Goal: Task Accomplishment & Management: Use online tool/utility

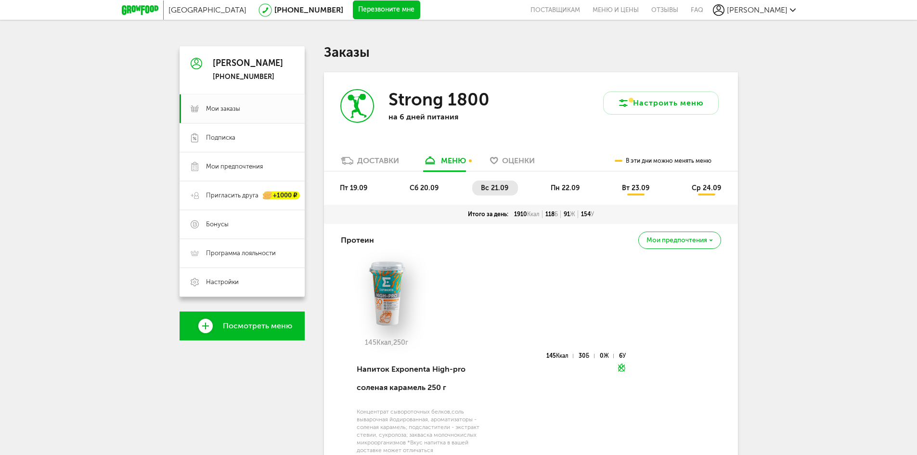
click at [554, 184] on span "пн 22.09" at bounding box center [565, 188] width 29 height 8
click at [482, 185] on span "вс 21.09" at bounding box center [494, 188] width 27 height 8
click at [423, 184] on span "сб 20.09" at bounding box center [424, 188] width 29 height 8
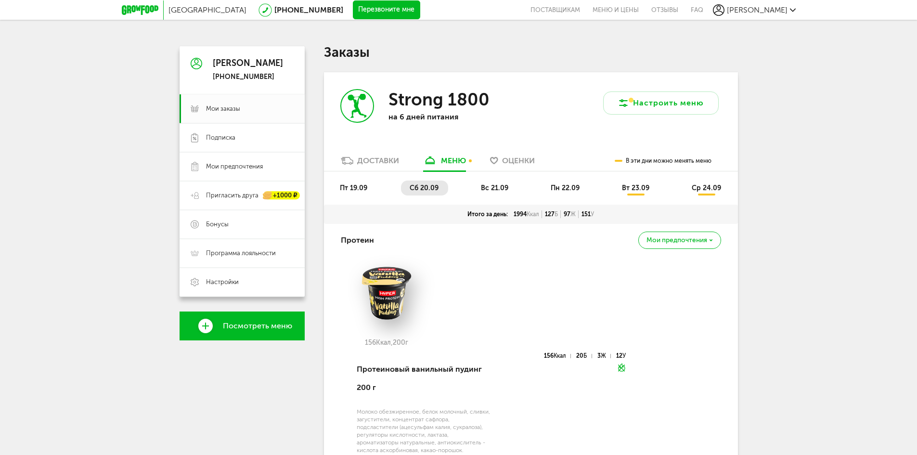
click at [344, 182] on li "пт 19.09" at bounding box center [354, 188] width 46 height 15
click at [554, 182] on li "пн 22.09" at bounding box center [565, 188] width 47 height 15
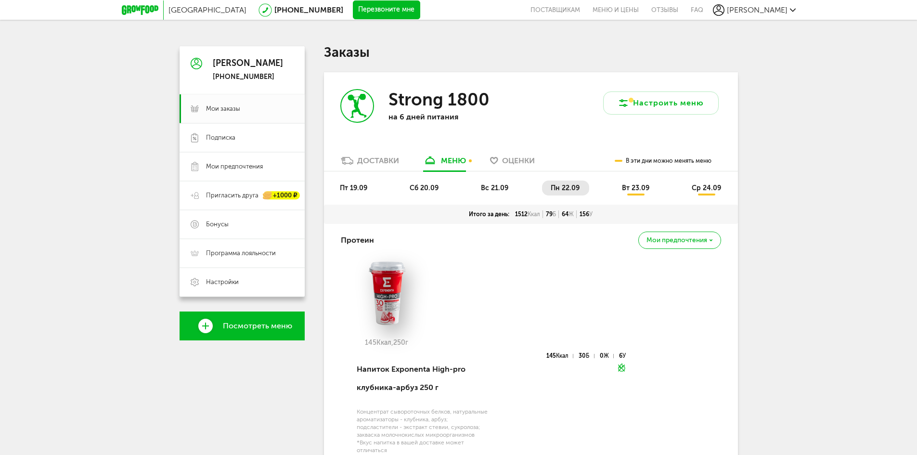
click at [645, 189] on span "вт 23.09" at bounding box center [635, 188] width 27 height 8
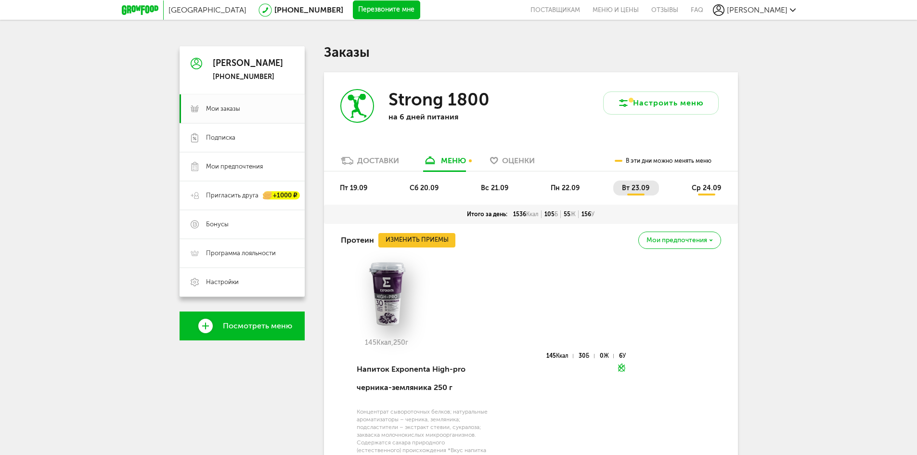
click at [700, 184] on span "ср 24.09" at bounding box center [706, 188] width 29 height 8
click at [628, 186] on span "вт 23.09" at bounding box center [635, 188] width 27 height 8
click at [547, 182] on li "пн 22.09" at bounding box center [565, 188] width 47 height 15
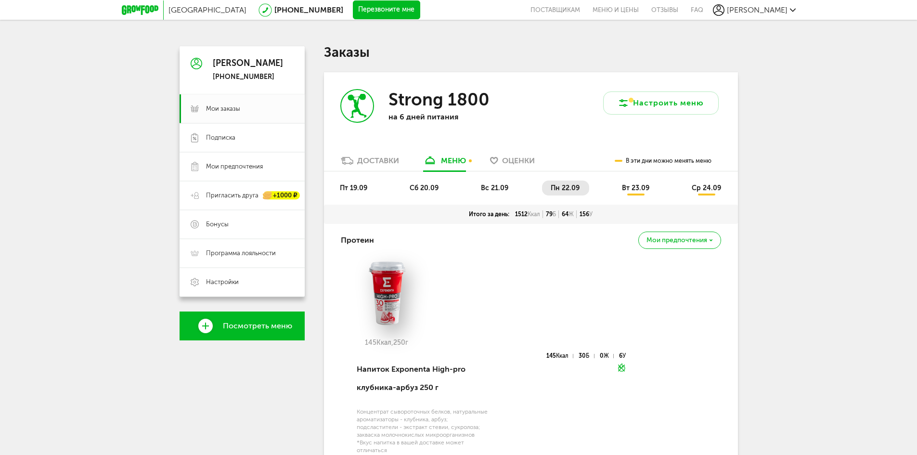
click at [477, 190] on li "вс 21.09" at bounding box center [495, 188] width 46 height 15
click at [395, 187] on ul "пт 19.09 сб 20.09 вс 21.09 пн 22.09 вт 23.09 ср 24.09" at bounding box center [531, 193] width 400 height 24
click at [358, 187] on span "пт 19.09" at bounding box center [353, 188] width 27 height 8
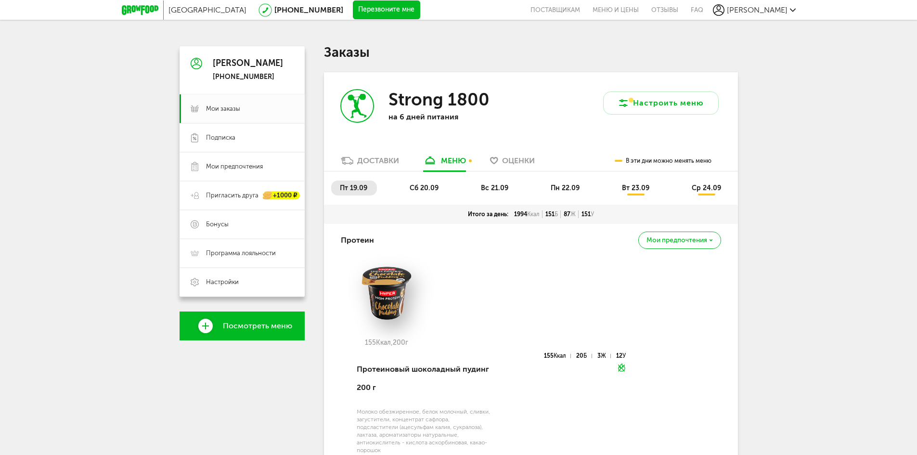
click at [428, 184] on span "сб 20.09" at bounding box center [424, 188] width 29 height 8
